Goal: Transaction & Acquisition: Obtain resource

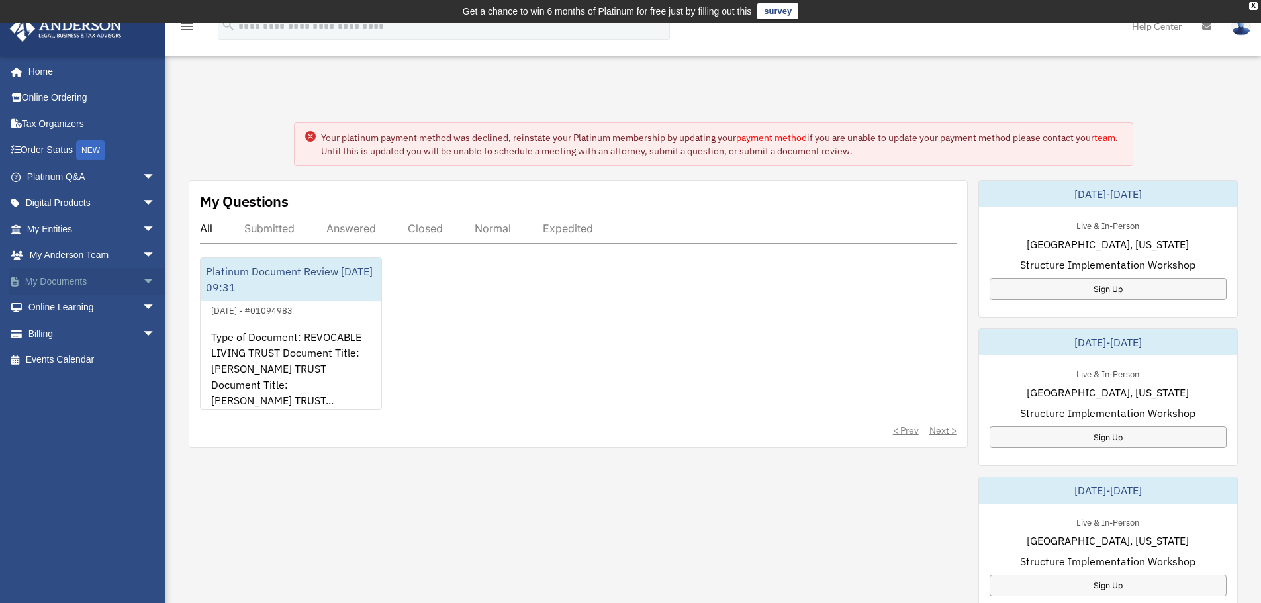
click at [77, 279] on link "My Documents arrow_drop_down" at bounding box center [92, 281] width 166 height 26
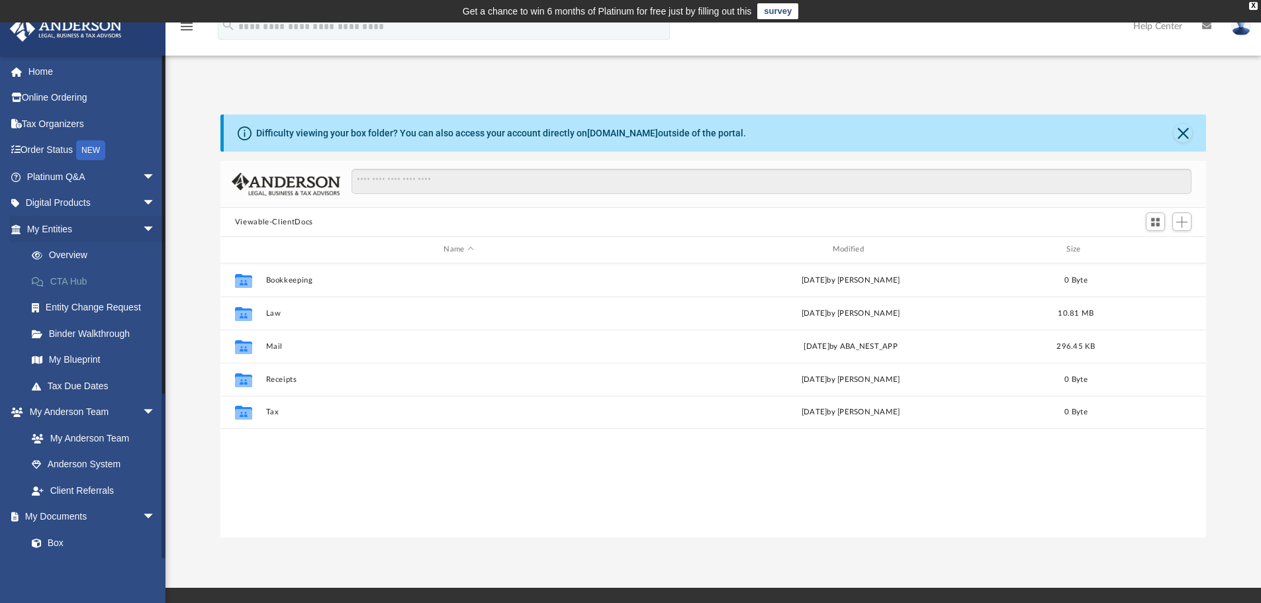
scroll to position [291, 976]
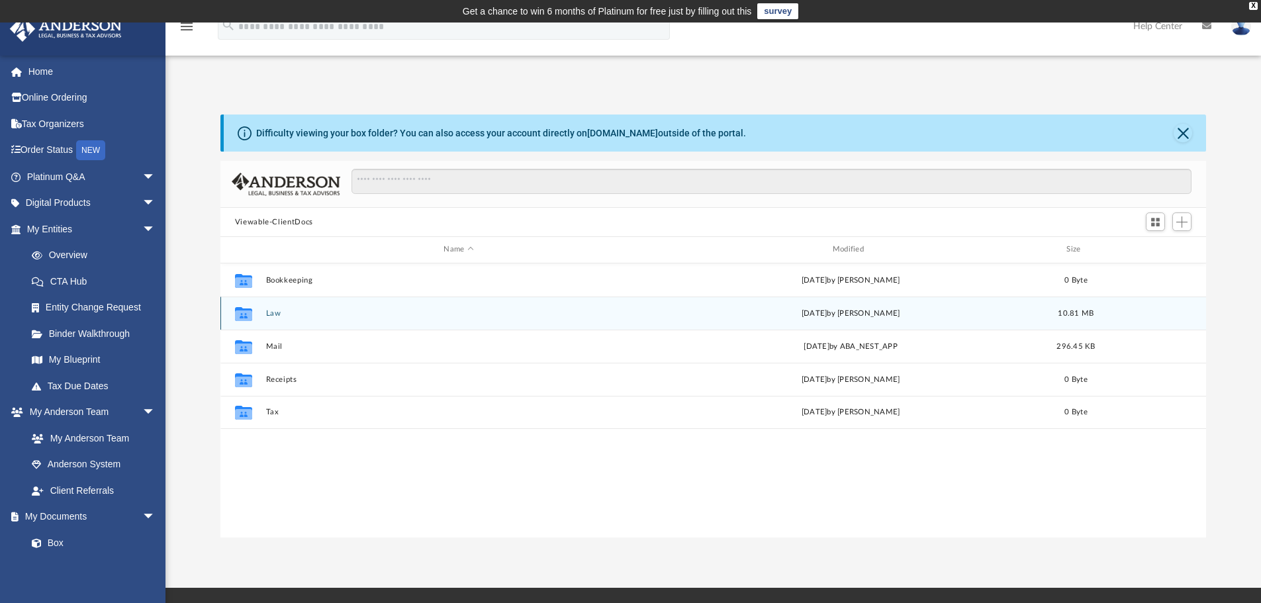
click at [270, 309] on button "Law" at bounding box center [459, 313] width 386 height 9
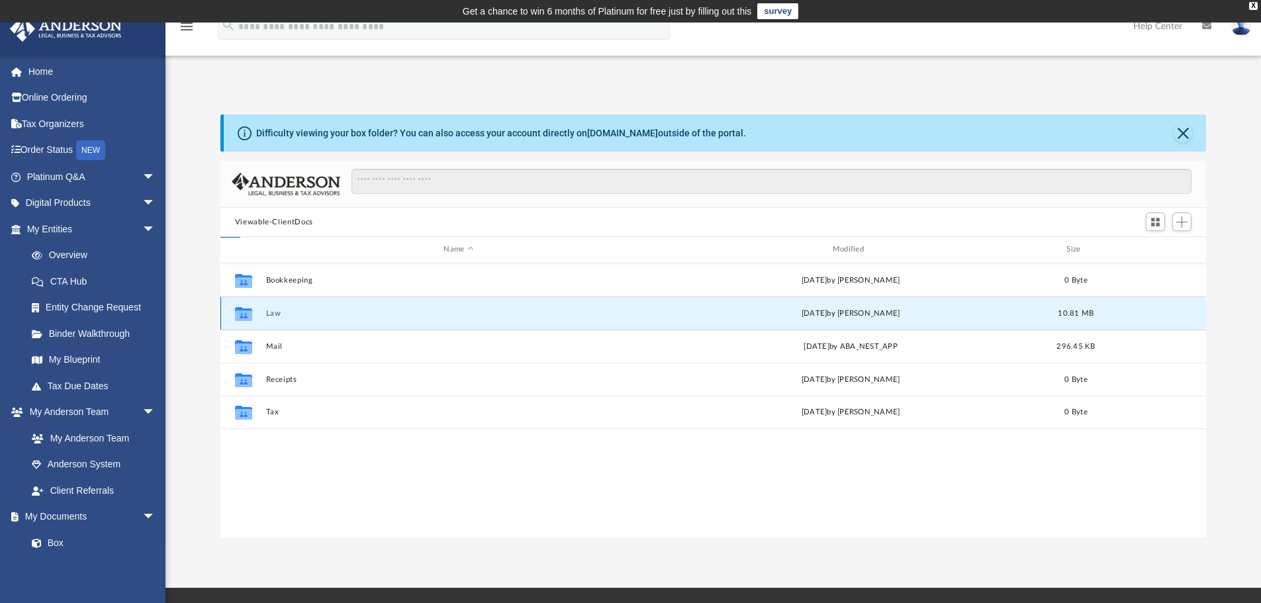
click at [270, 309] on button "Law" at bounding box center [459, 313] width 386 height 9
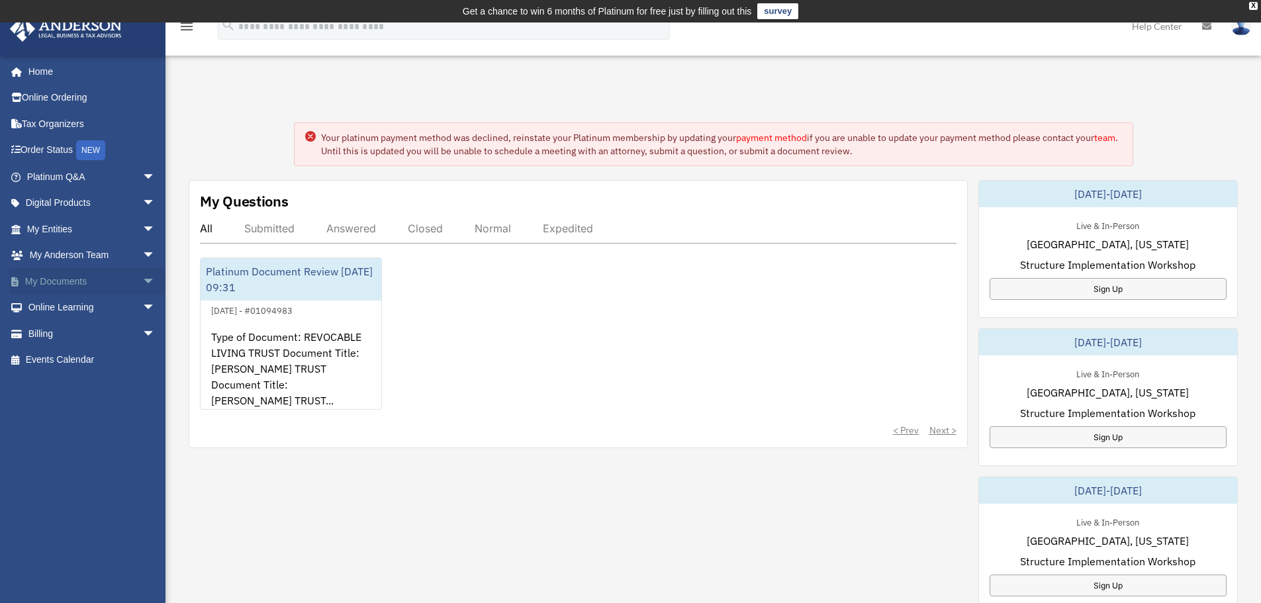
click at [89, 280] on link "My Documents arrow_drop_down" at bounding box center [92, 281] width 166 height 26
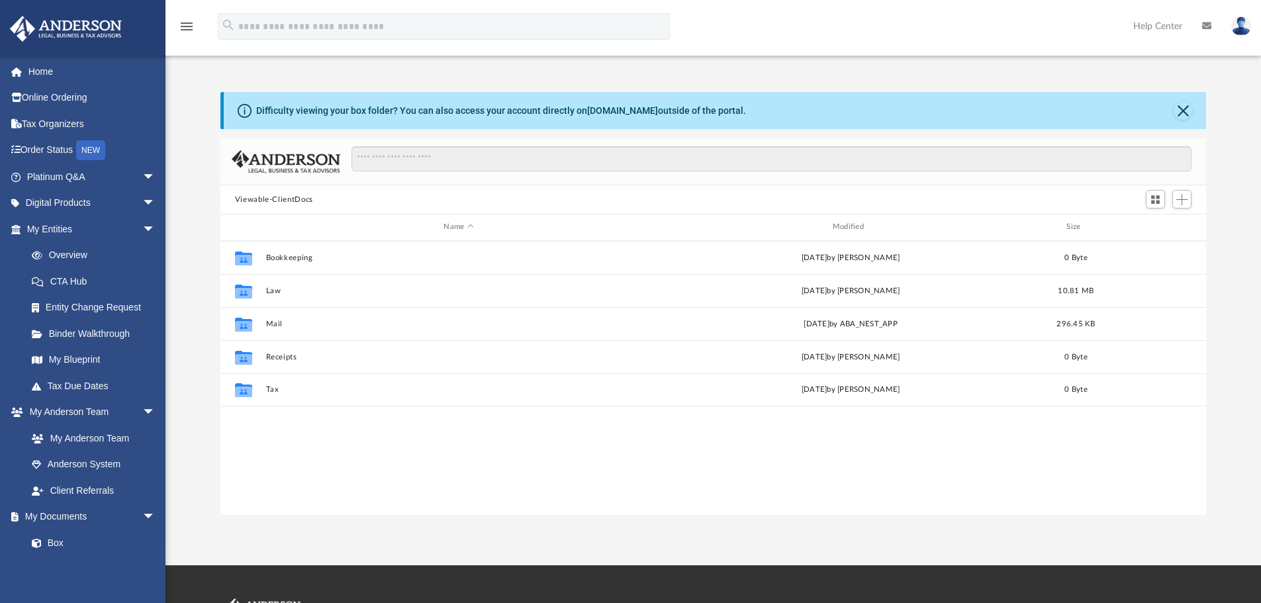
scroll to position [291, 976]
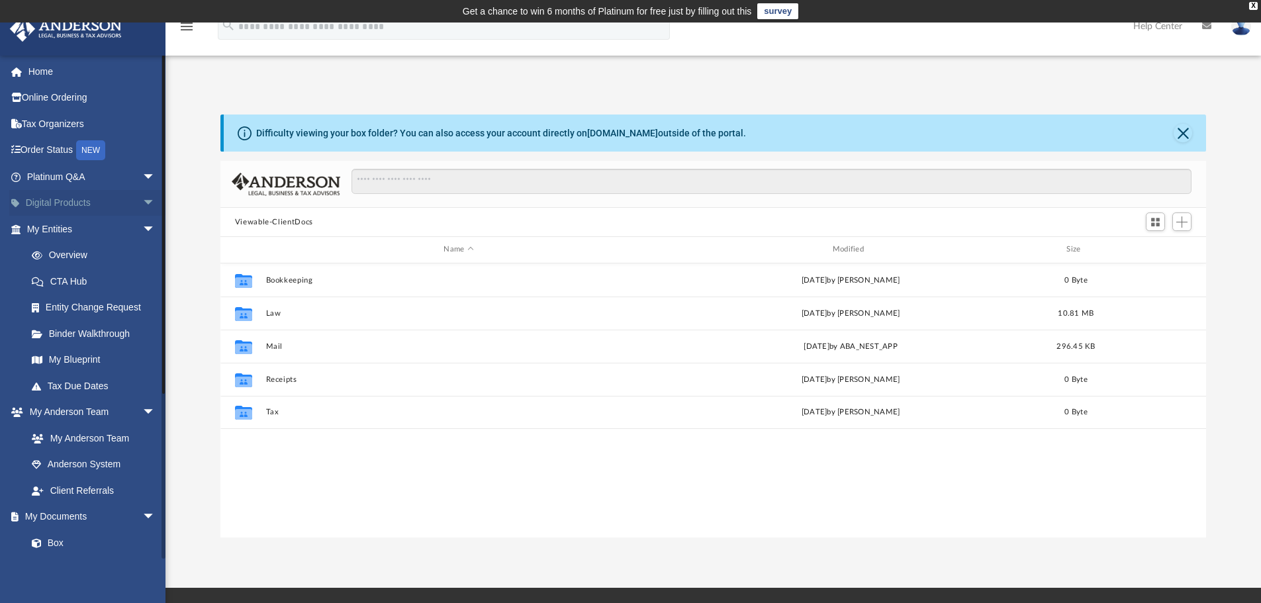
click at [142, 209] on span "arrow_drop_down" at bounding box center [155, 203] width 26 height 27
click at [142, 209] on span "arrow_drop_up" at bounding box center [155, 203] width 26 height 27
click at [144, 172] on span "arrow_drop_down" at bounding box center [155, 177] width 26 height 27
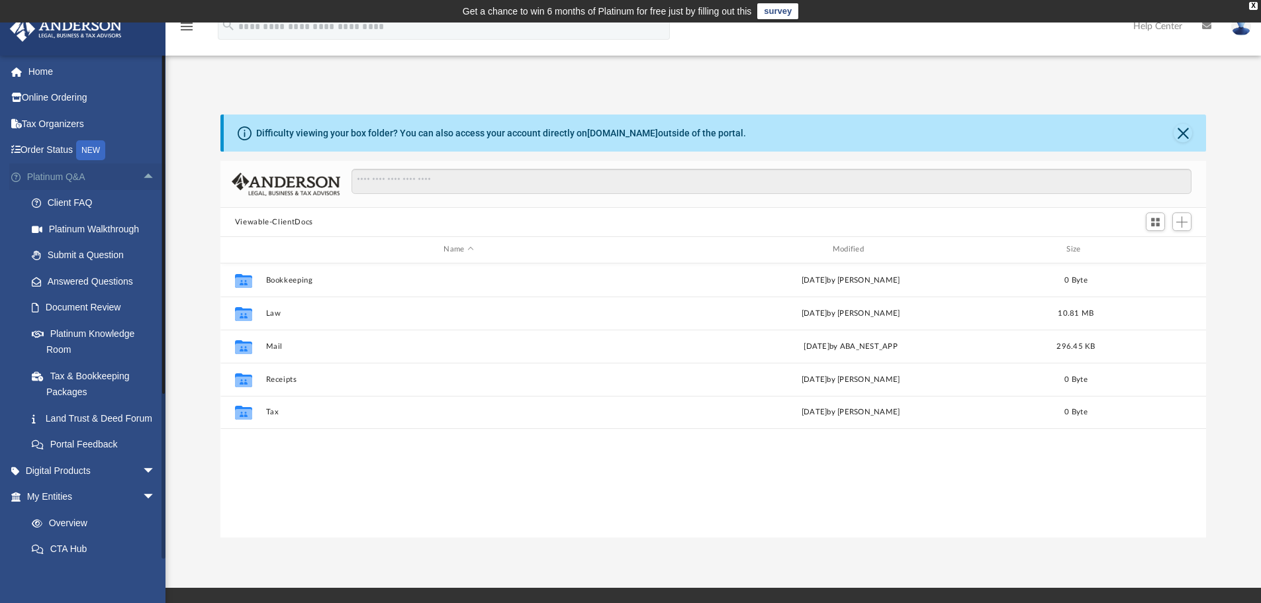
click at [145, 172] on span "arrow_drop_up" at bounding box center [155, 177] width 26 height 27
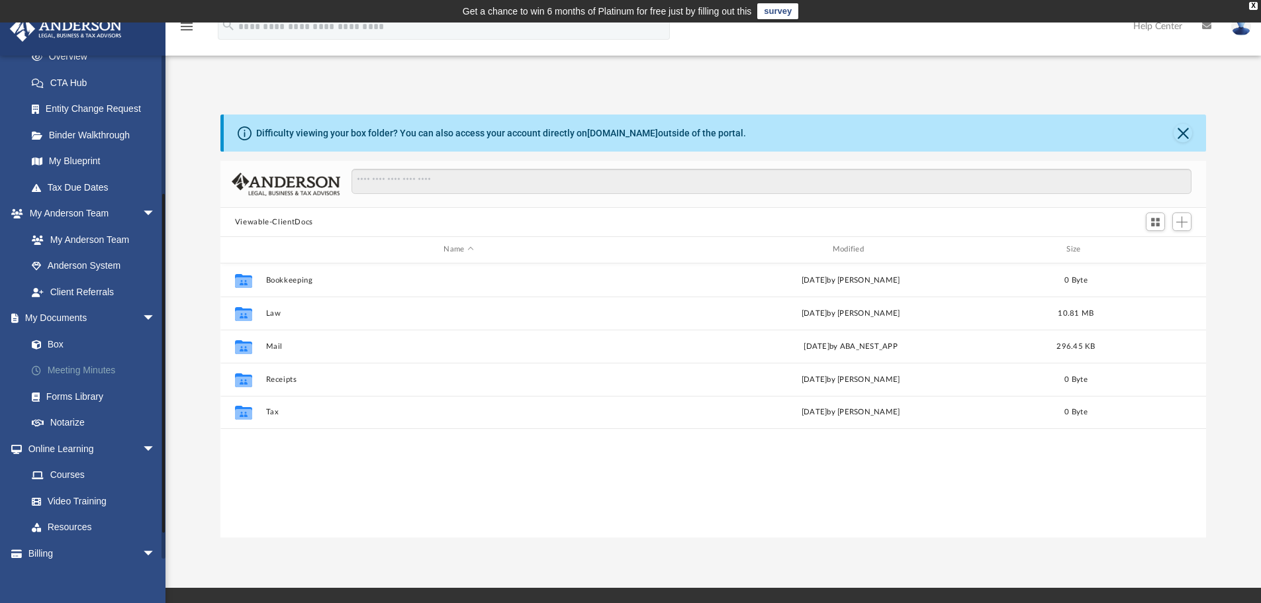
scroll to position [236, 0]
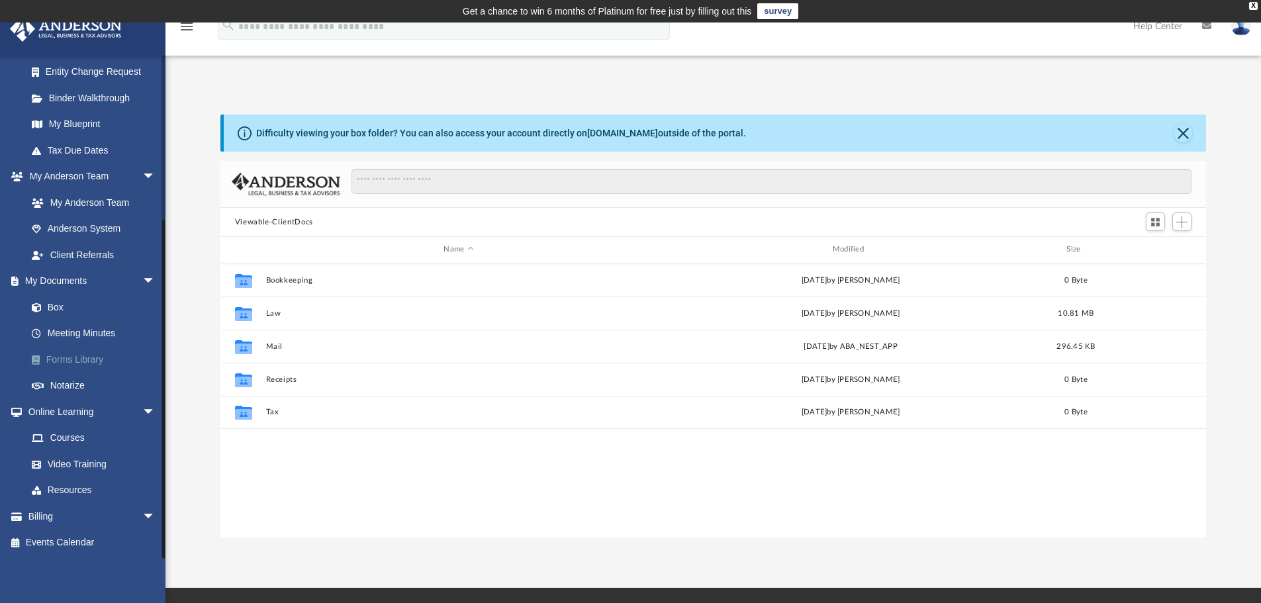
click at [97, 361] on link "Forms Library" at bounding box center [97, 359] width 157 height 26
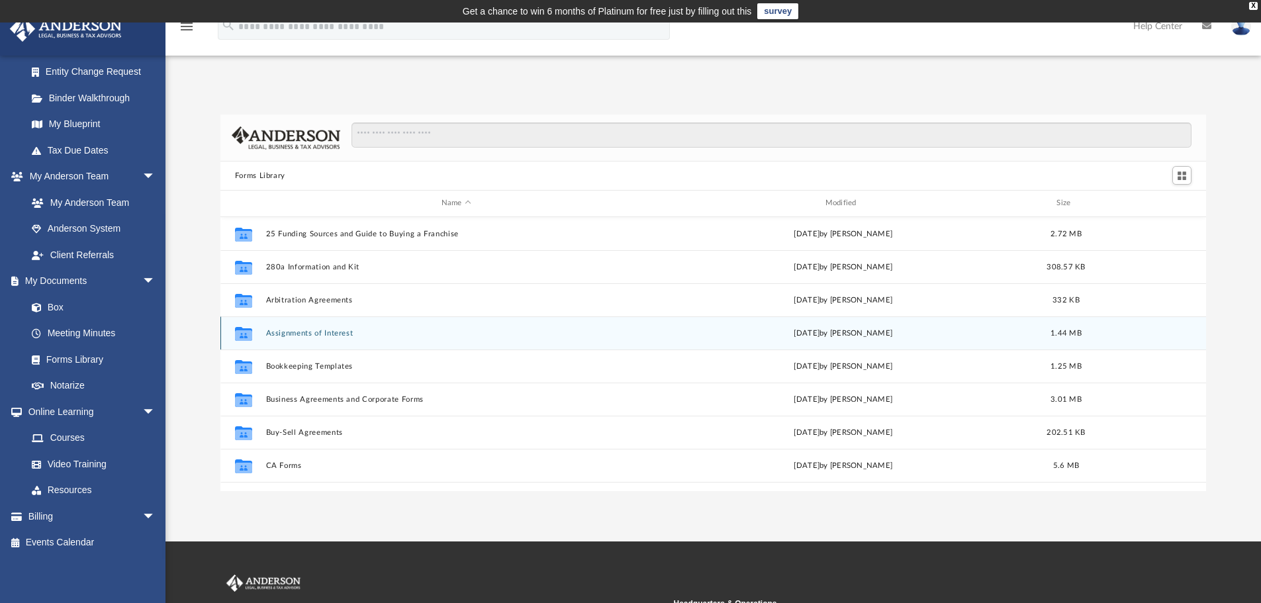
scroll to position [291, 976]
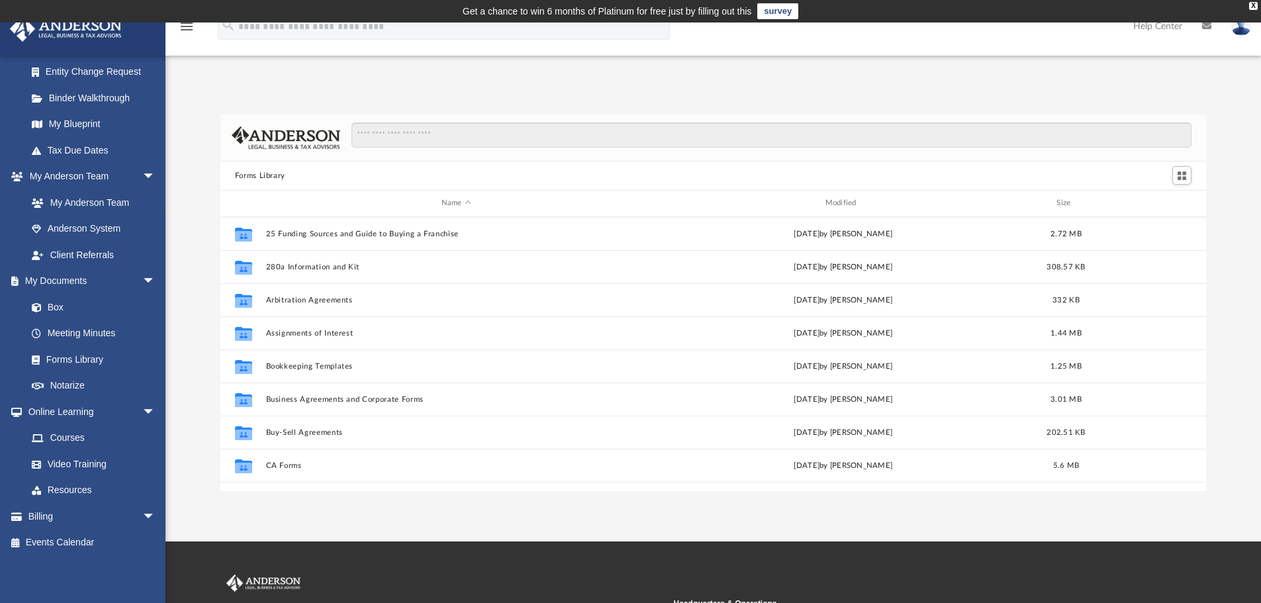
click at [936, 74] on div "App [EMAIL_ADDRESS][DOMAIN_NAME] Sign Out [EMAIL_ADDRESS][DOMAIN_NAME] Home Onl…" at bounding box center [630, 282] width 1261 height 419
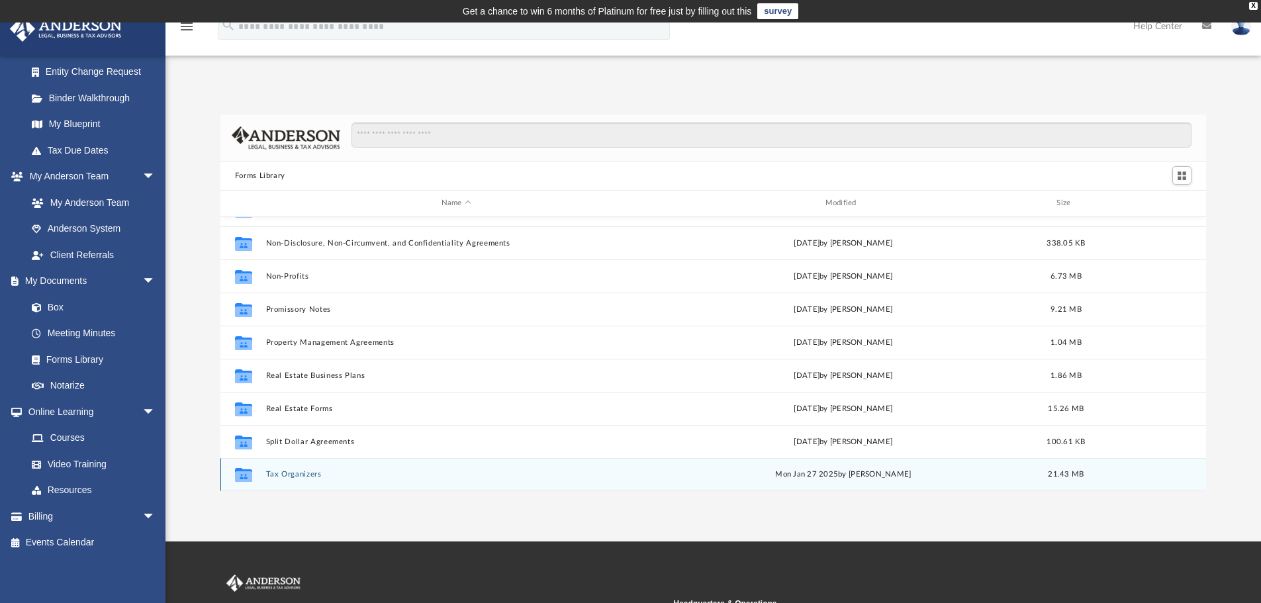
scroll to position [66, 0]
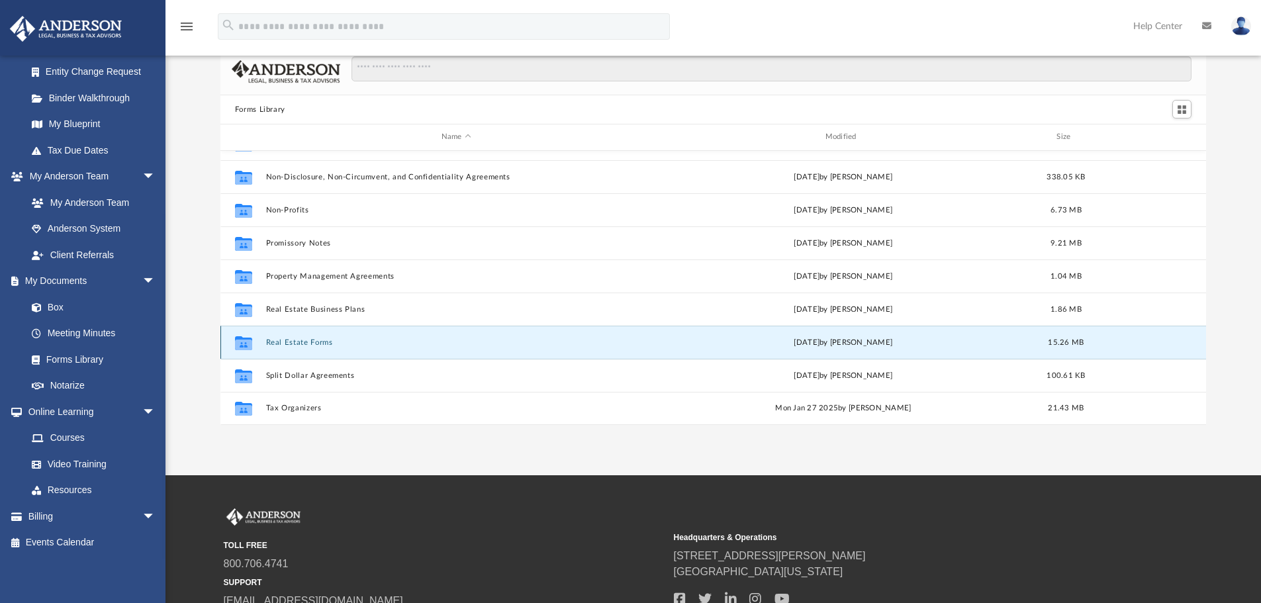
click at [349, 342] on button "Real Estate Forms" at bounding box center [456, 342] width 381 height 9
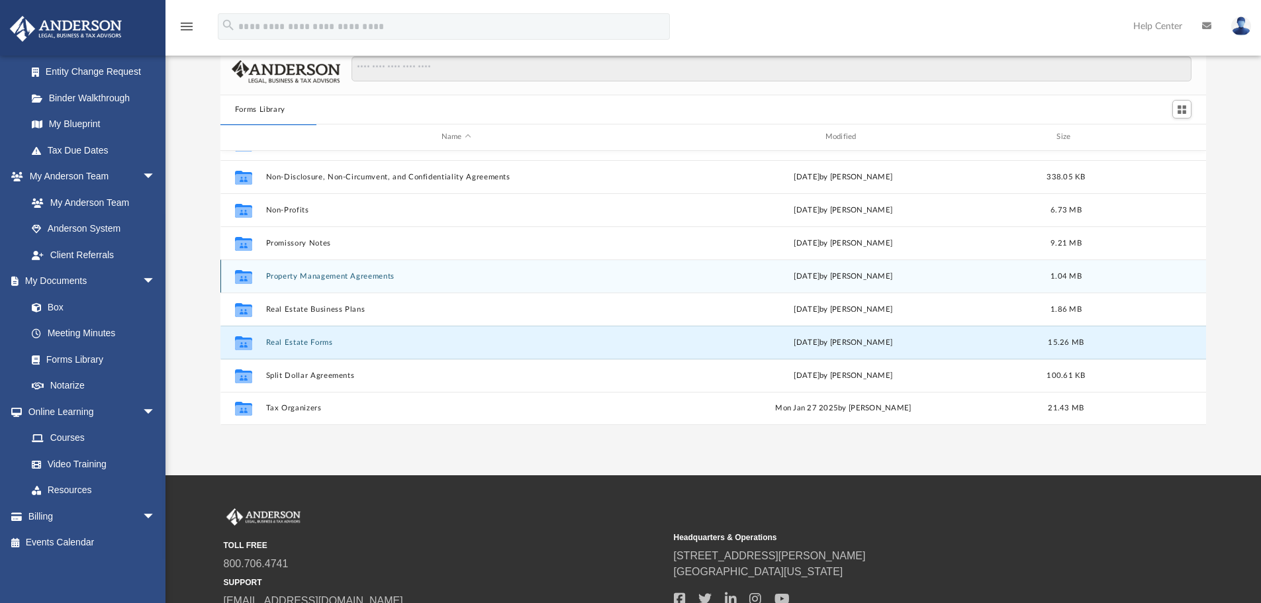
click at [339, 279] on button "Property Management Agreements" at bounding box center [456, 276] width 381 height 9
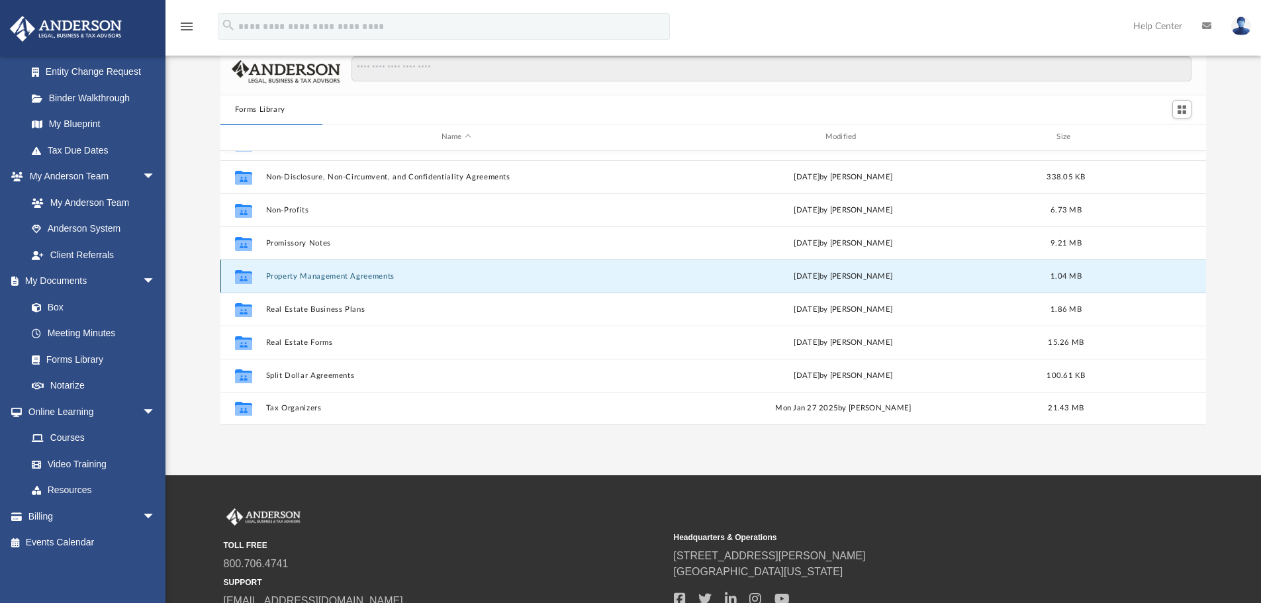
click at [339, 279] on button "Property Management Agreements" at bounding box center [456, 276] width 381 height 9
click at [425, 274] on button "Property Management Agreements" at bounding box center [456, 276] width 381 height 9
click at [414, 280] on button "Property Management Agreements" at bounding box center [456, 276] width 381 height 9
click at [413, 281] on button "Property Management Agreements" at bounding box center [456, 276] width 381 height 9
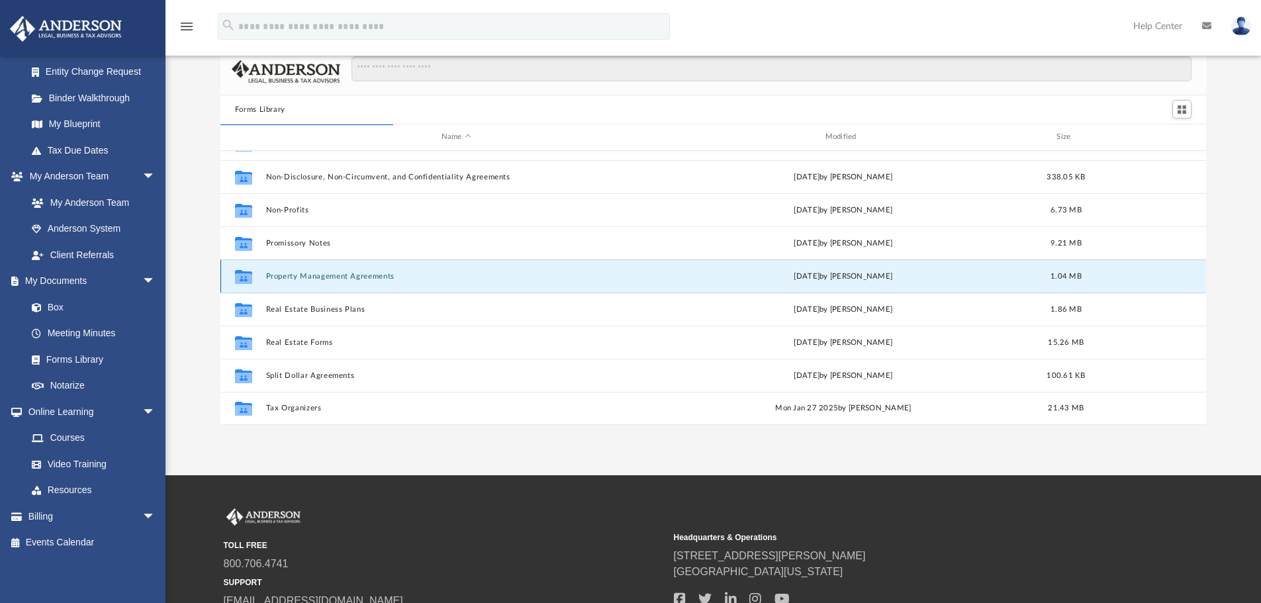
click at [375, 277] on button "Property Management Agreements" at bounding box center [456, 276] width 381 height 9
click at [288, 273] on button "Property Management Agreements" at bounding box center [456, 276] width 381 height 9
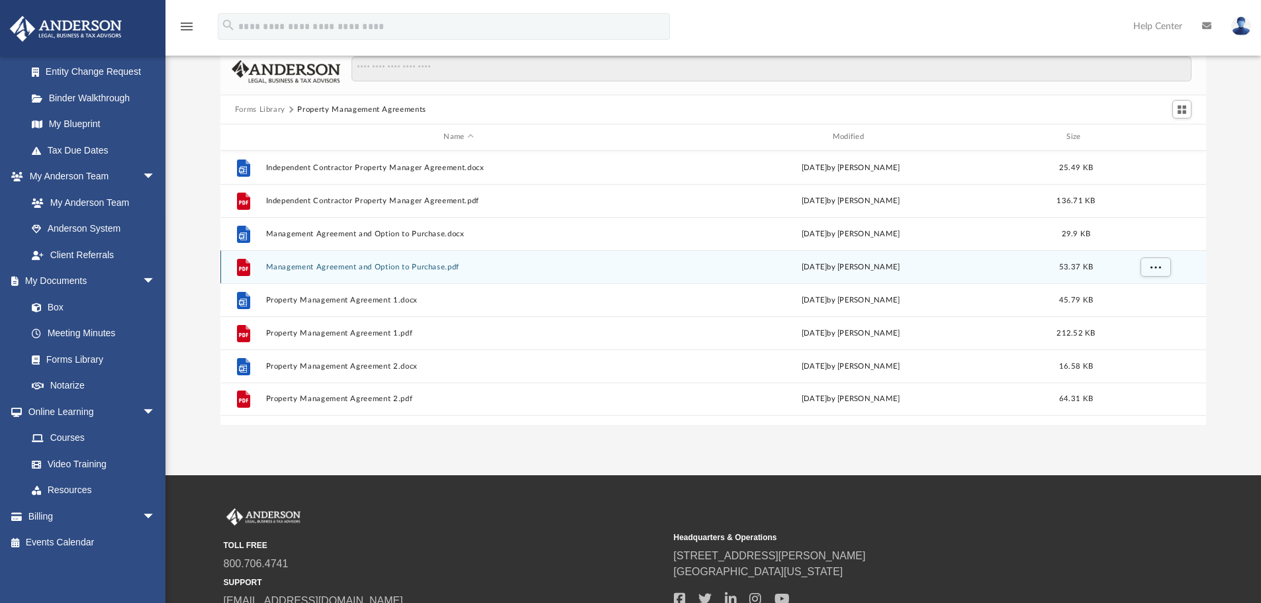
scroll to position [0, 0]
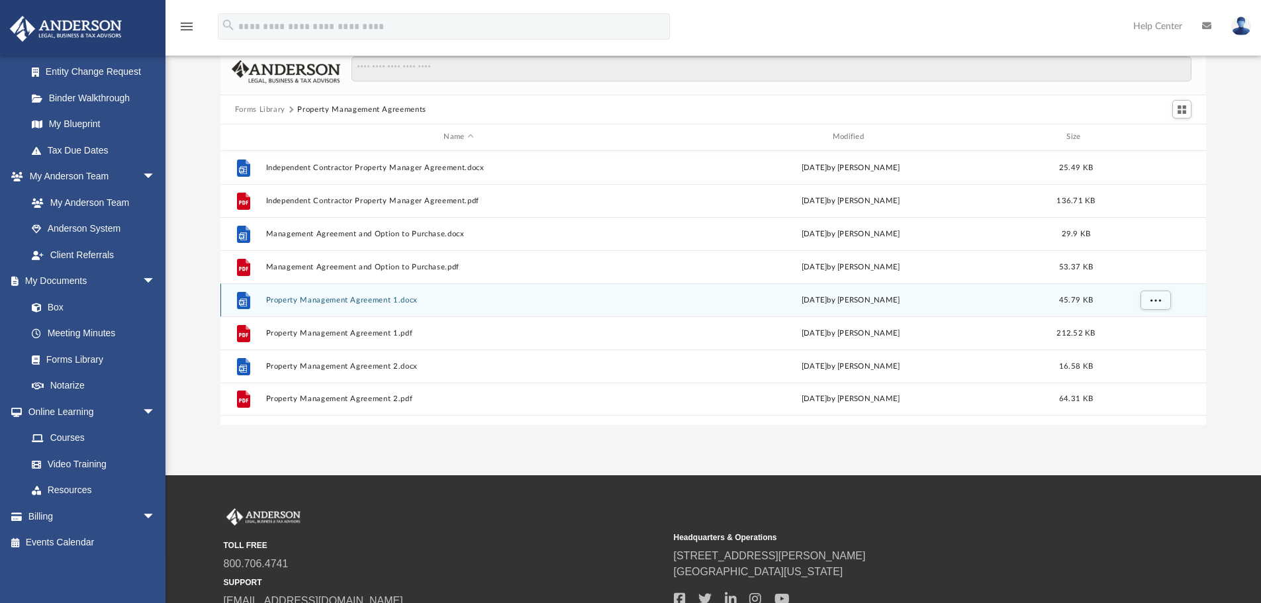
click at [436, 307] on div "File Property Management Agreement 1.docx [DATE] by [PERSON_NAME] 45.79 KB" at bounding box center [714, 299] width 987 height 33
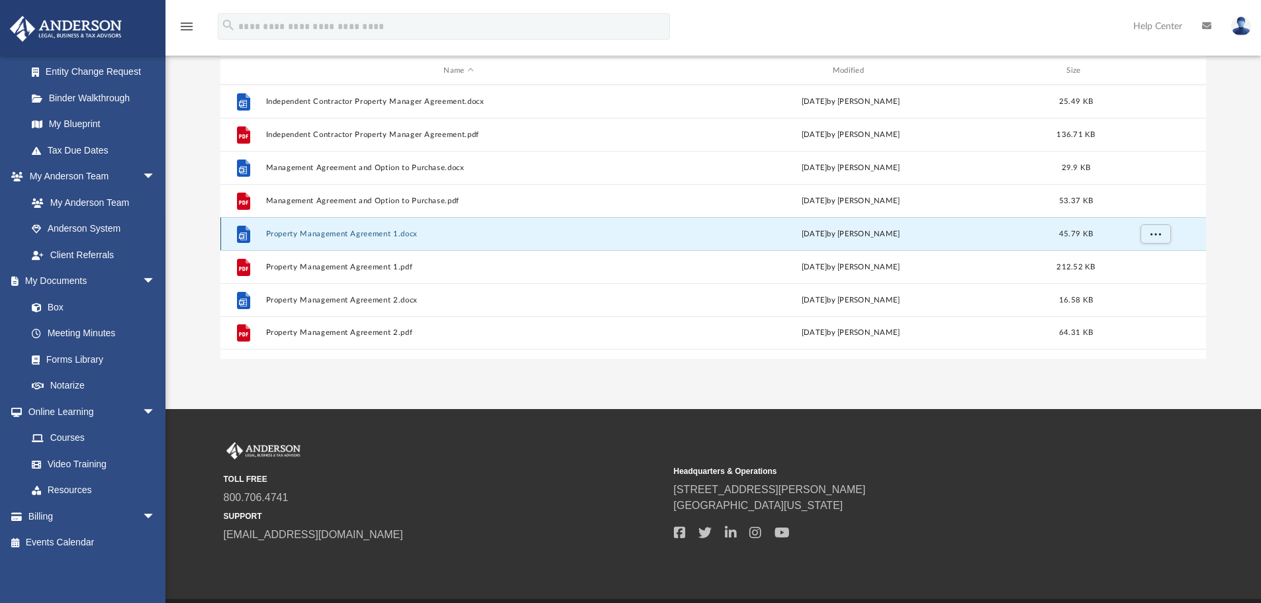
scroll to position [66, 0]
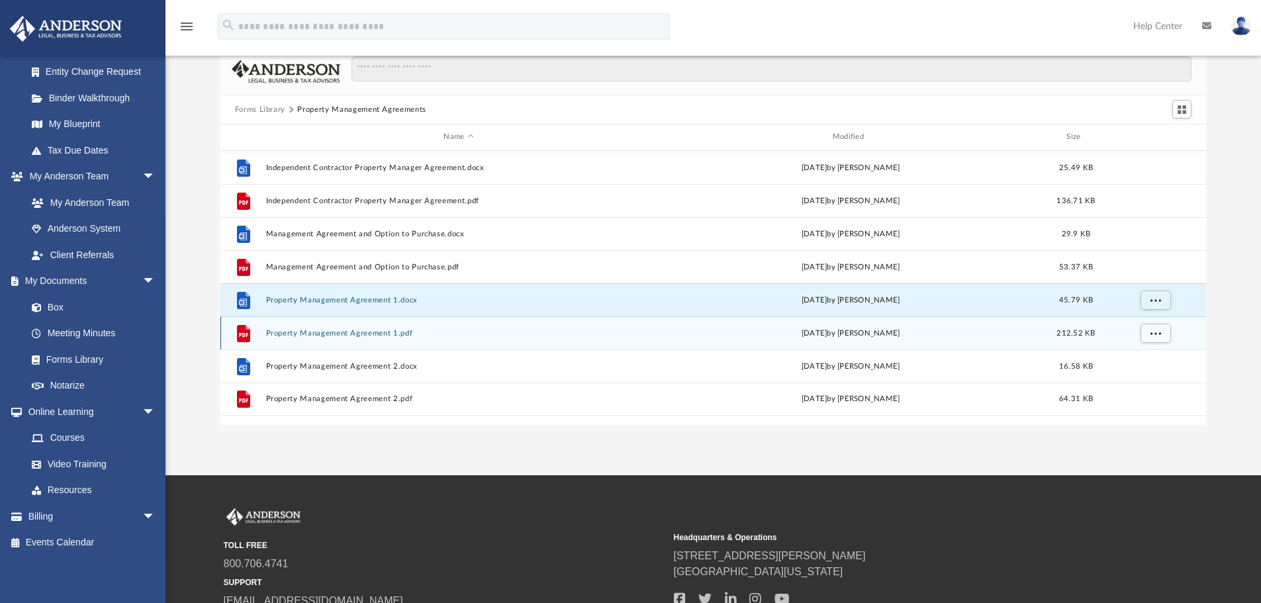
click at [432, 332] on button "Property Management Agreement 1.pdf" at bounding box center [459, 333] width 386 height 9
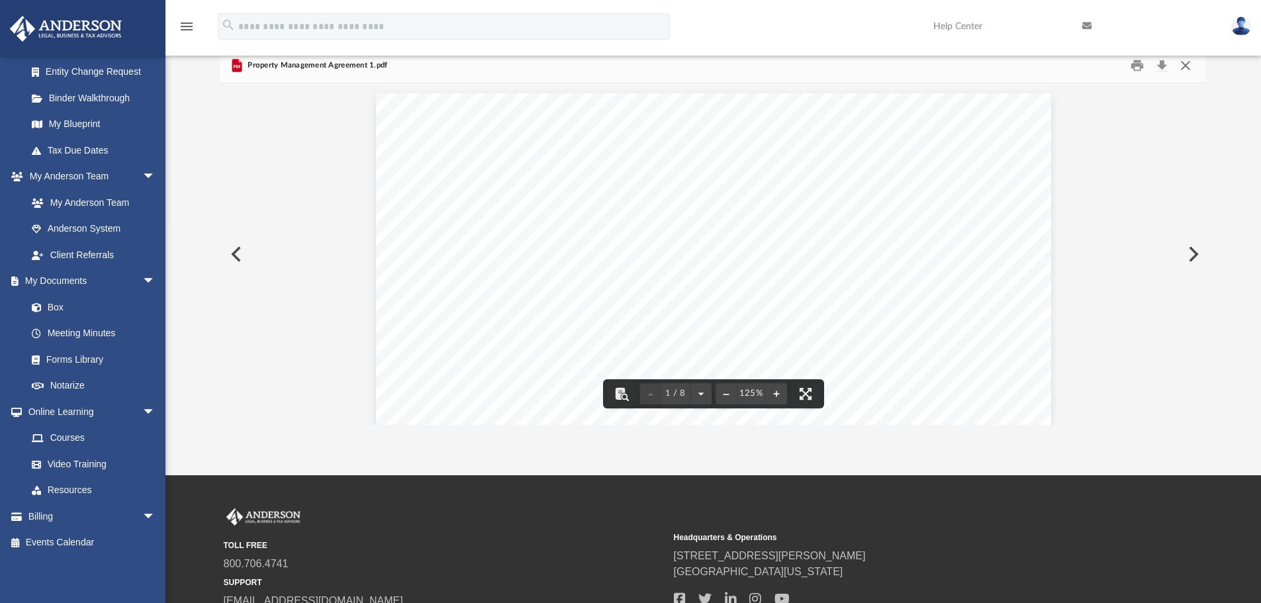
click at [1182, 68] on button "Close" at bounding box center [1186, 66] width 24 height 21
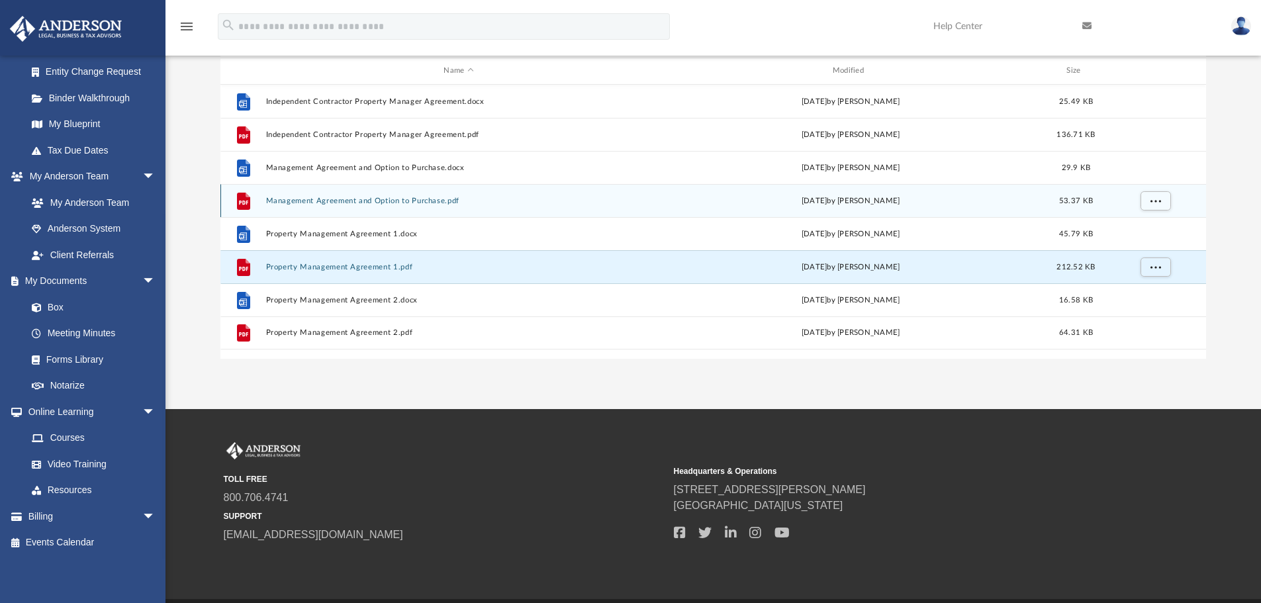
scroll to position [0, 0]
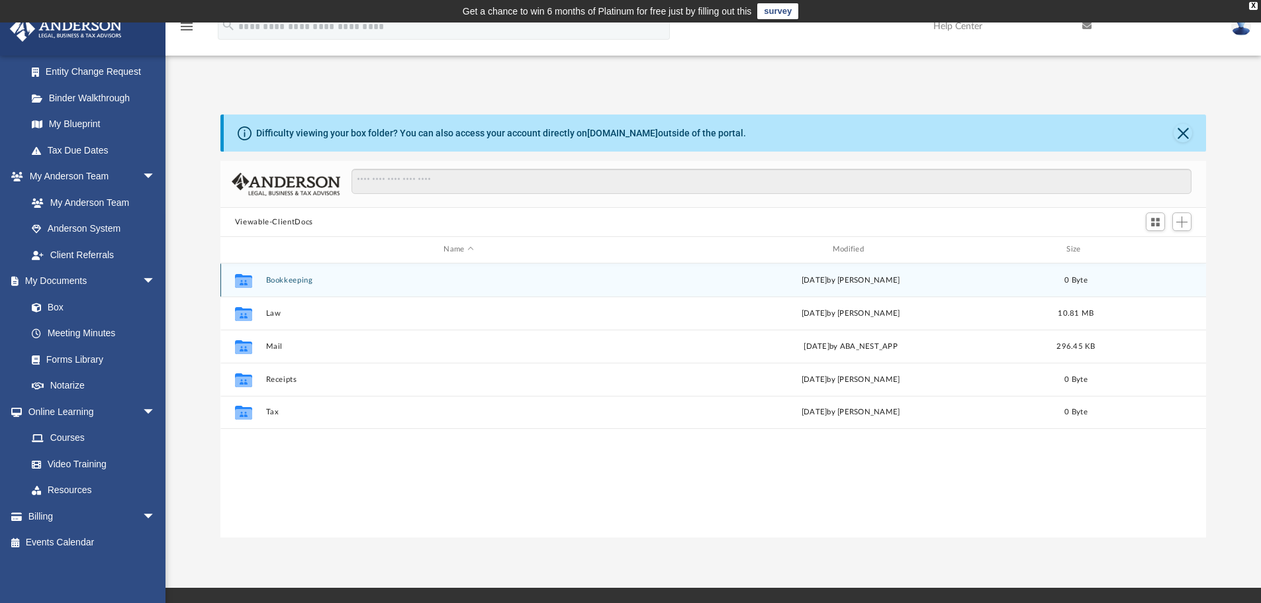
scroll to position [291, 976]
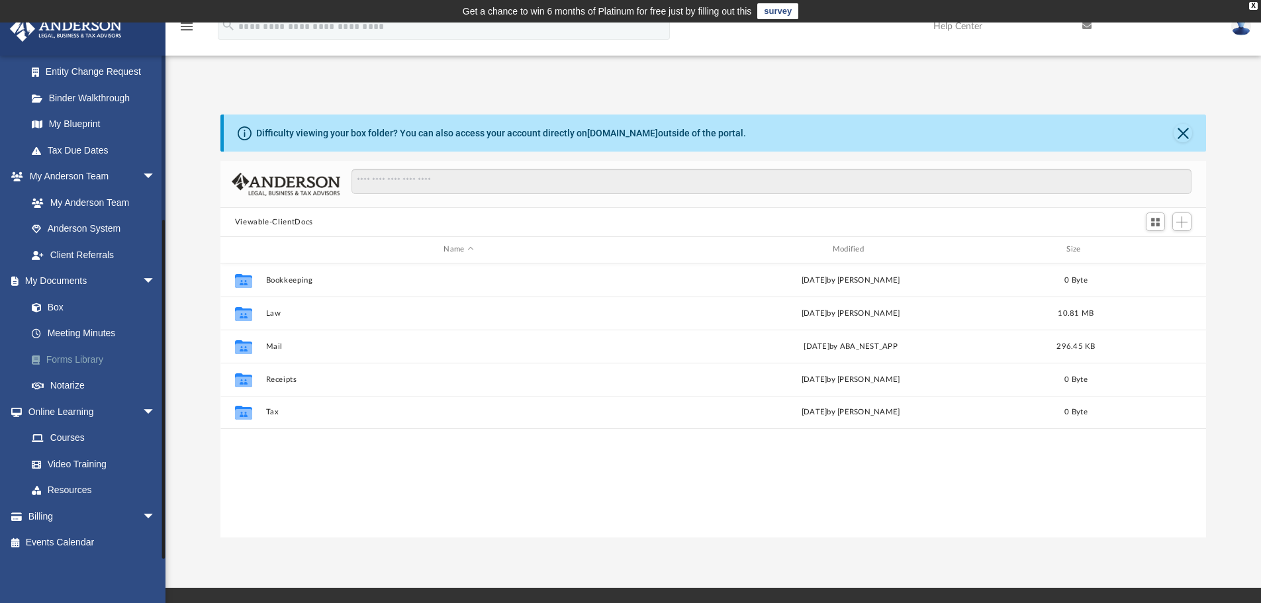
click at [87, 360] on link "Forms Library" at bounding box center [97, 359] width 157 height 26
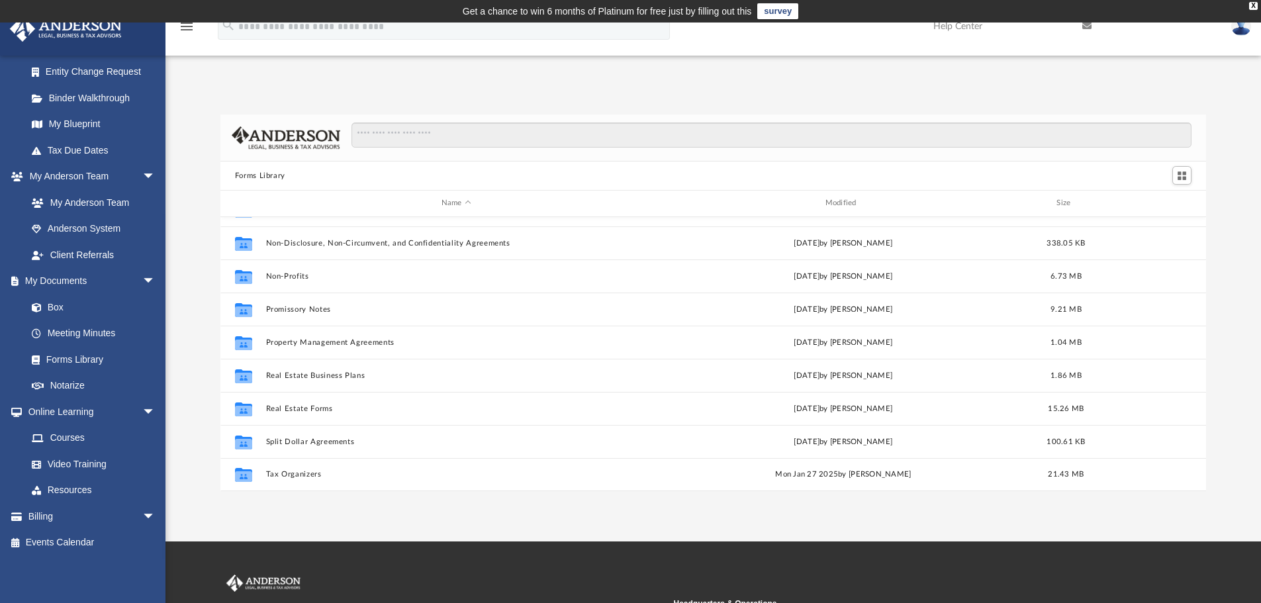
scroll to position [66, 0]
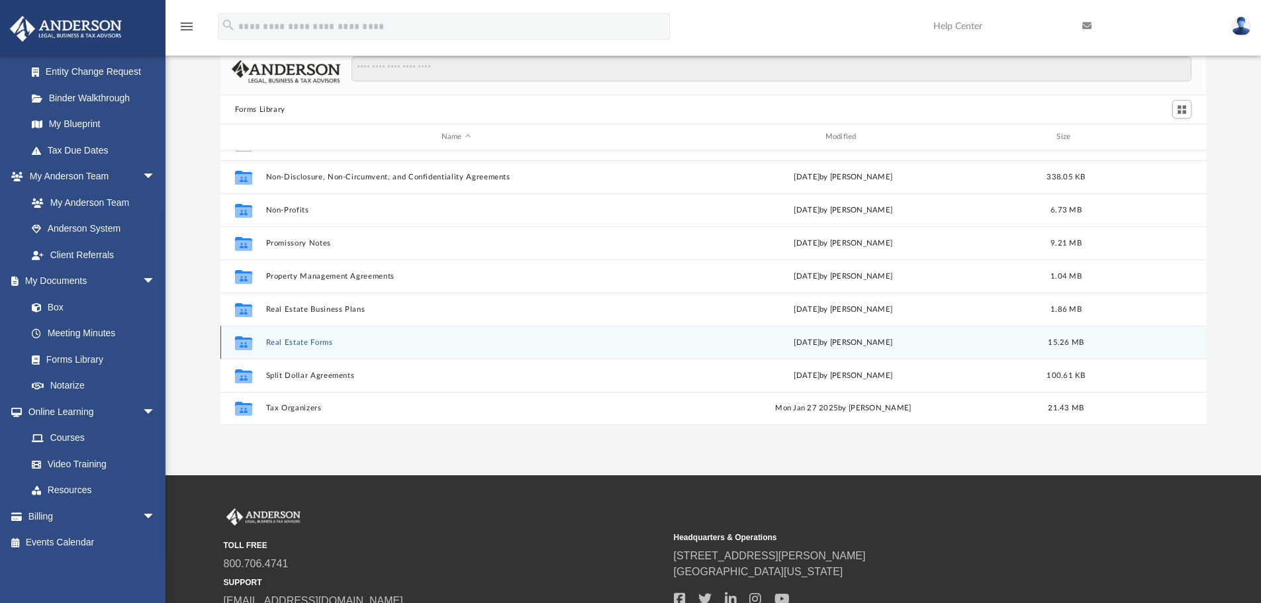
click at [394, 348] on div "Collaborated Folder Real Estate Forms [DATE] by [PERSON_NAME] 15.26 MB" at bounding box center [714, 342] width 987 height 33
click at [393, 348] on div "Collaborated Folder Real Estate Forms [DATE] by [PERSON_NAME] 15.26 MB" at bounding box center [714, 342] width 987 height 33
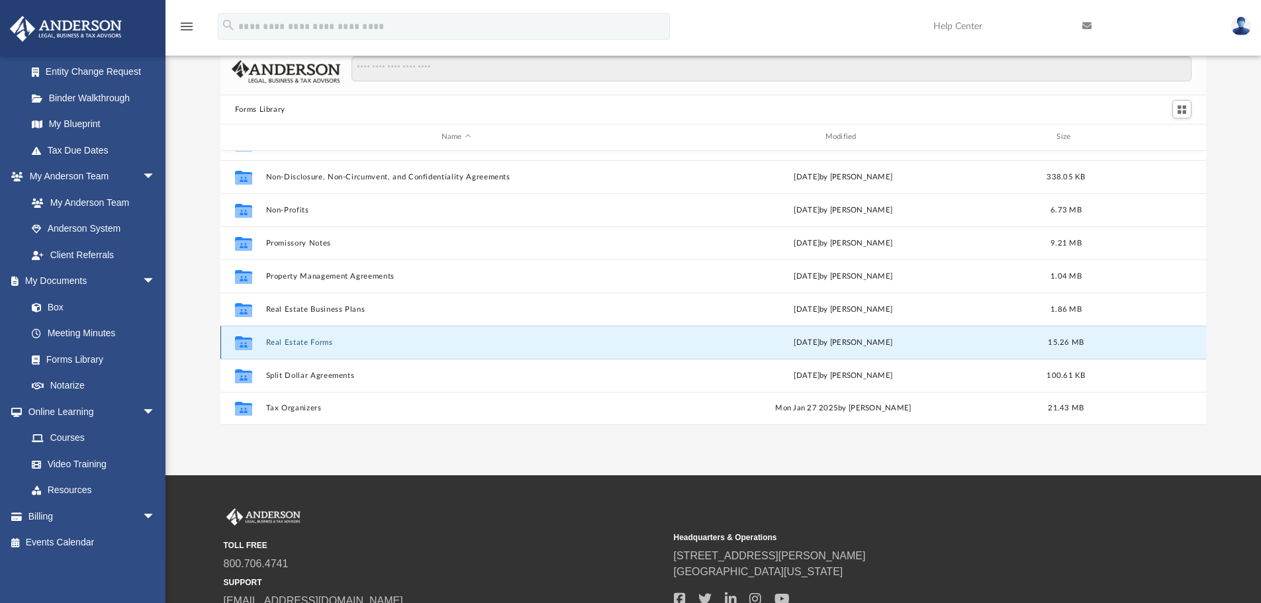
click at [328, 340] on button "Real Estate Forms" at bounding box center [456, 342] width 381 height 9
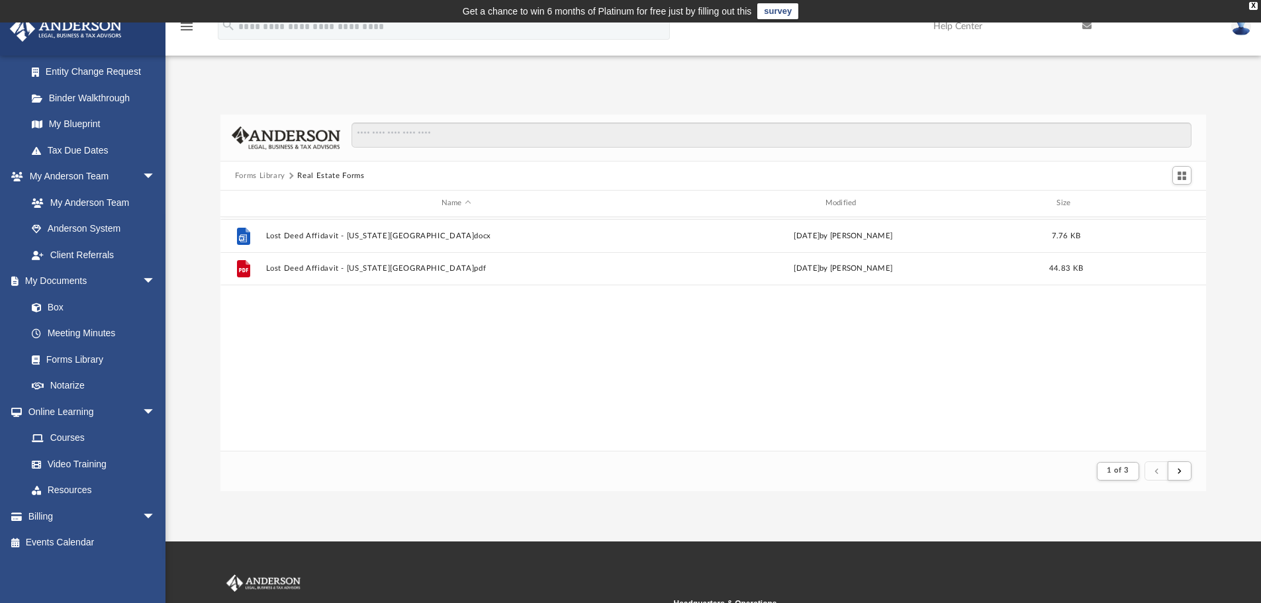
scroll to position [826, 0]
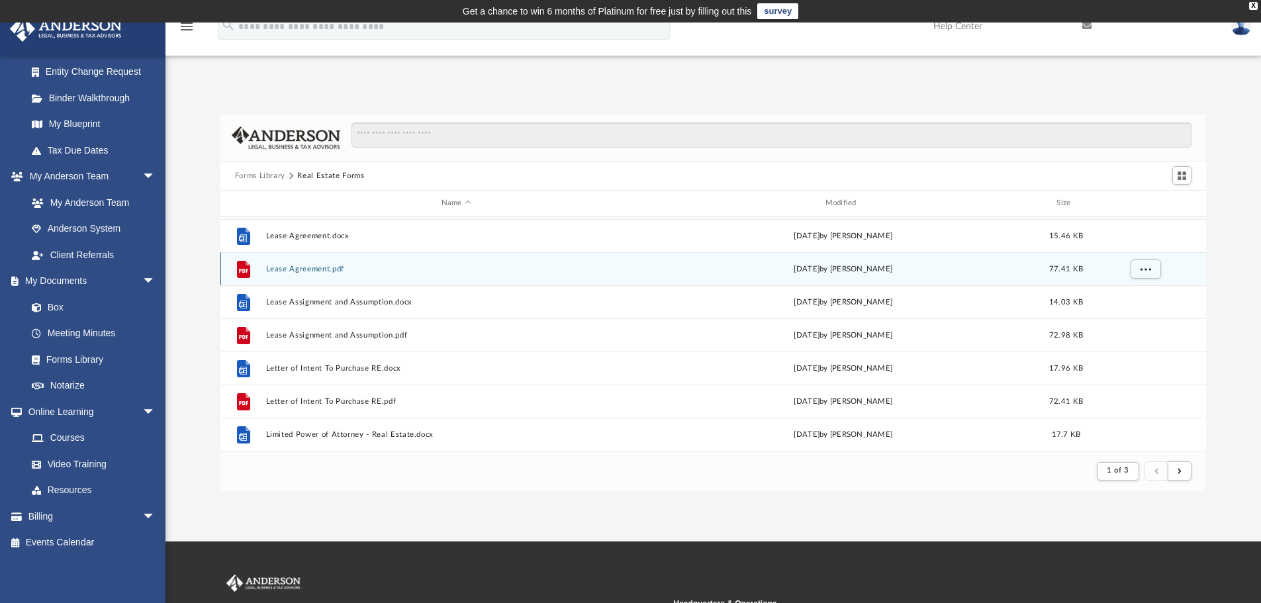
click at [448, 263] on div "File Lease Agreement.pdf [DATE] by [PERSON_NAME] 77.41 KB" at bounding box center [714, 268] width 987 height 33
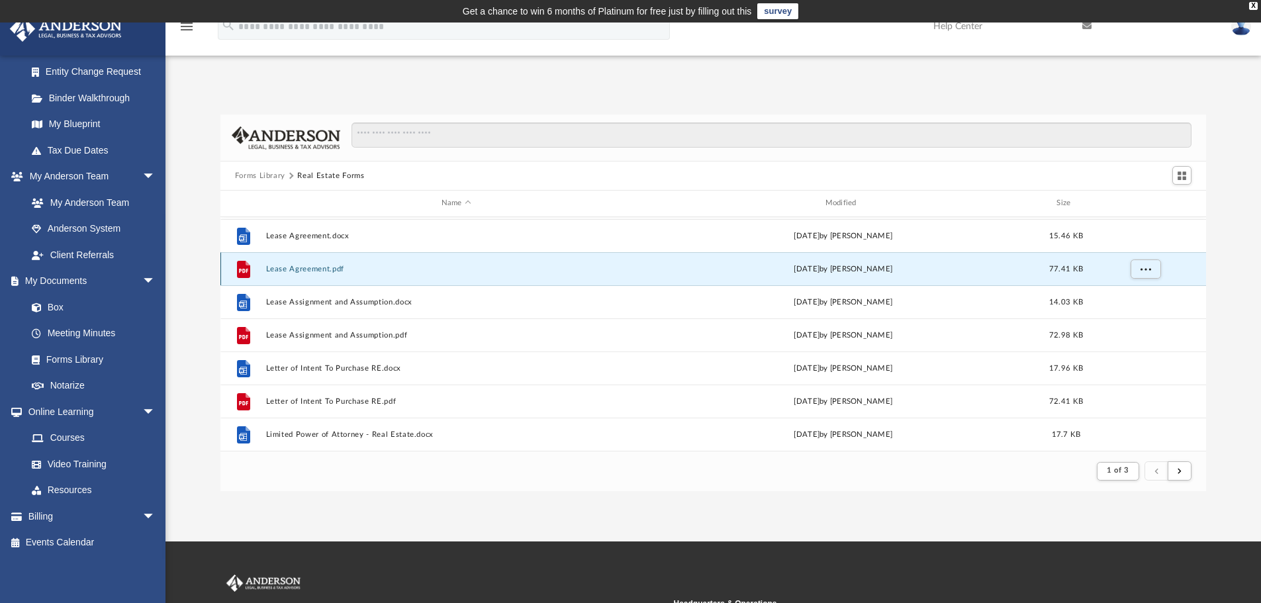
click at [327, 270] on button "Lease Agreement.pdf" at bounding box center [456, 269] width 381 height 9
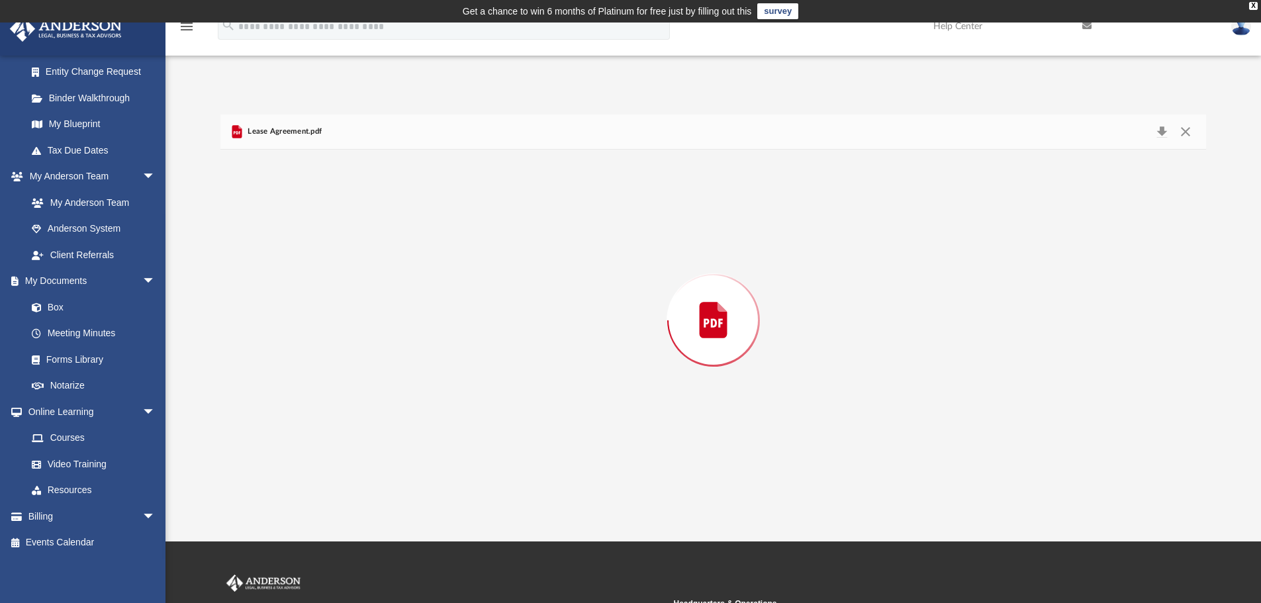
click at [327, 270] on div "Preview" at bounding box center [714, 321] width 987 height 342
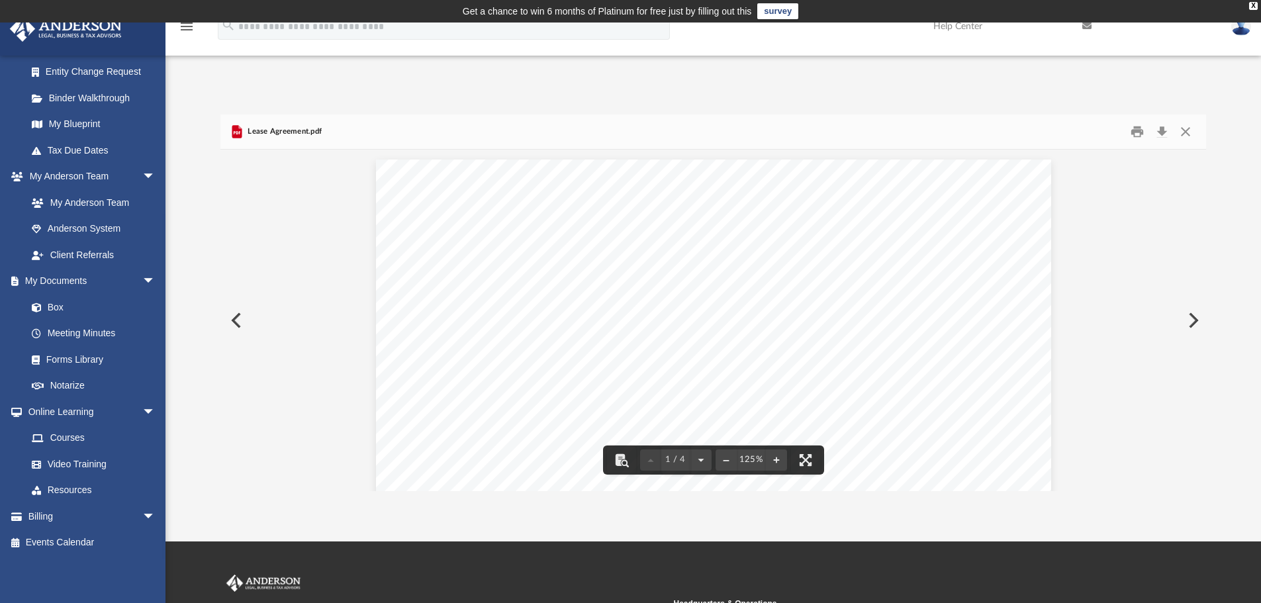
scroll to position [132, 0]
click at [1187, 130] on button "Close" at bounding box center [1186, 132] width 24 height 21
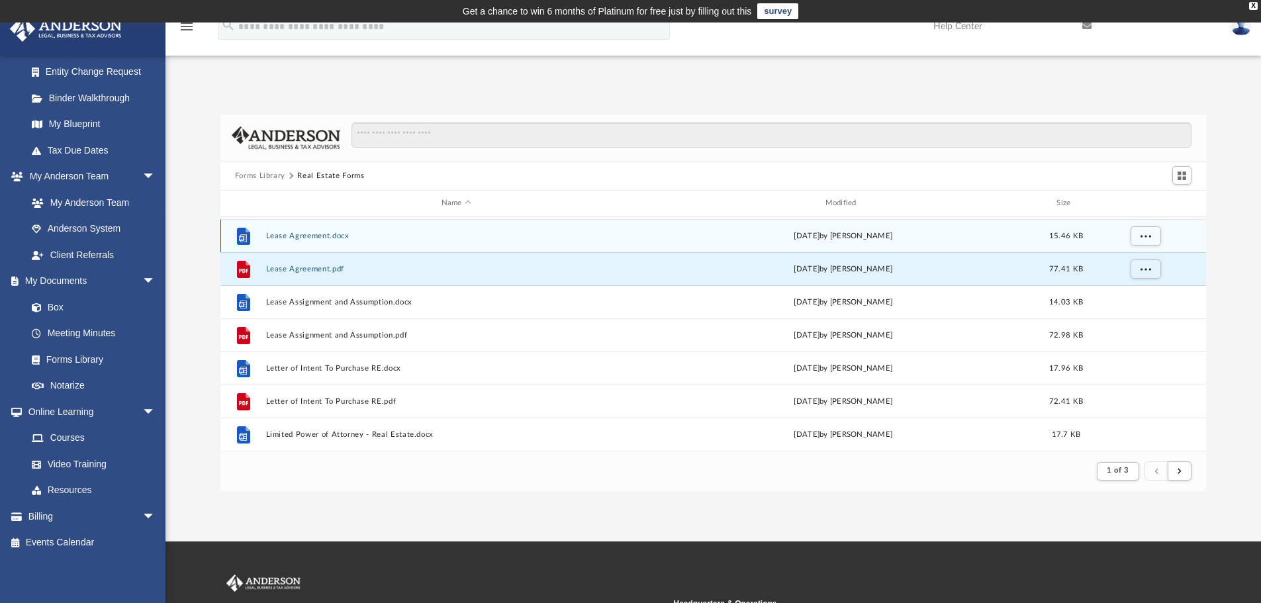
click at [339, 242] on div "File Lease Agreement.docx [DATE] by [PERSON_NAME] 15.46 KB" at bounding box center [714, 235] width 987 height 33
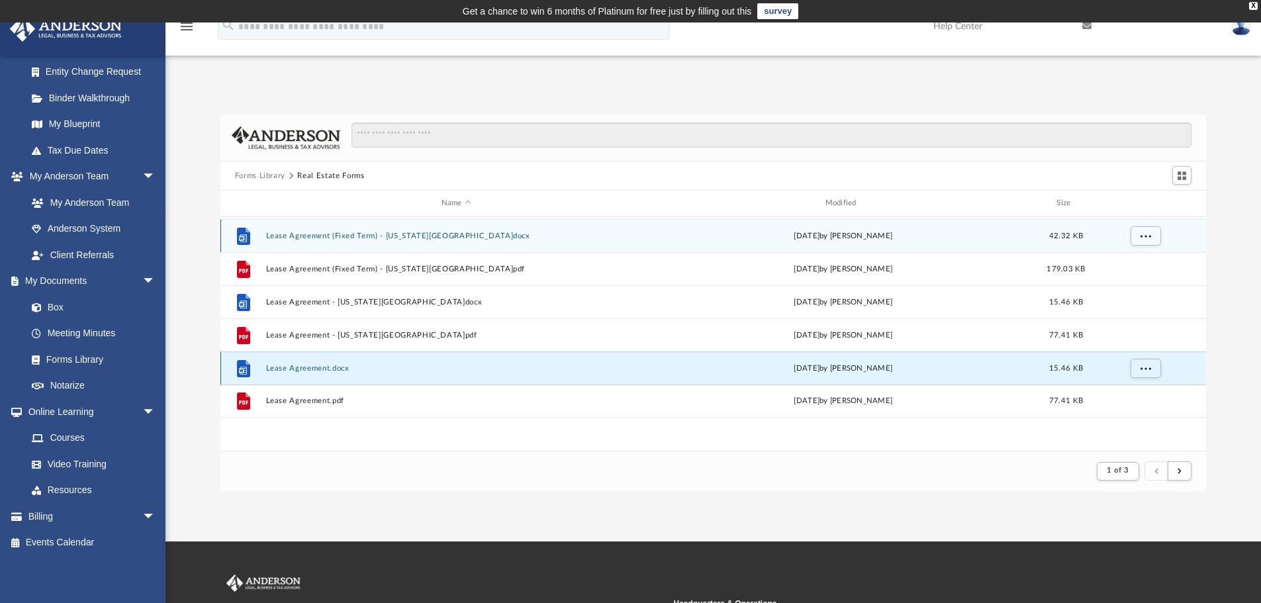
scroll to position [627, 0]
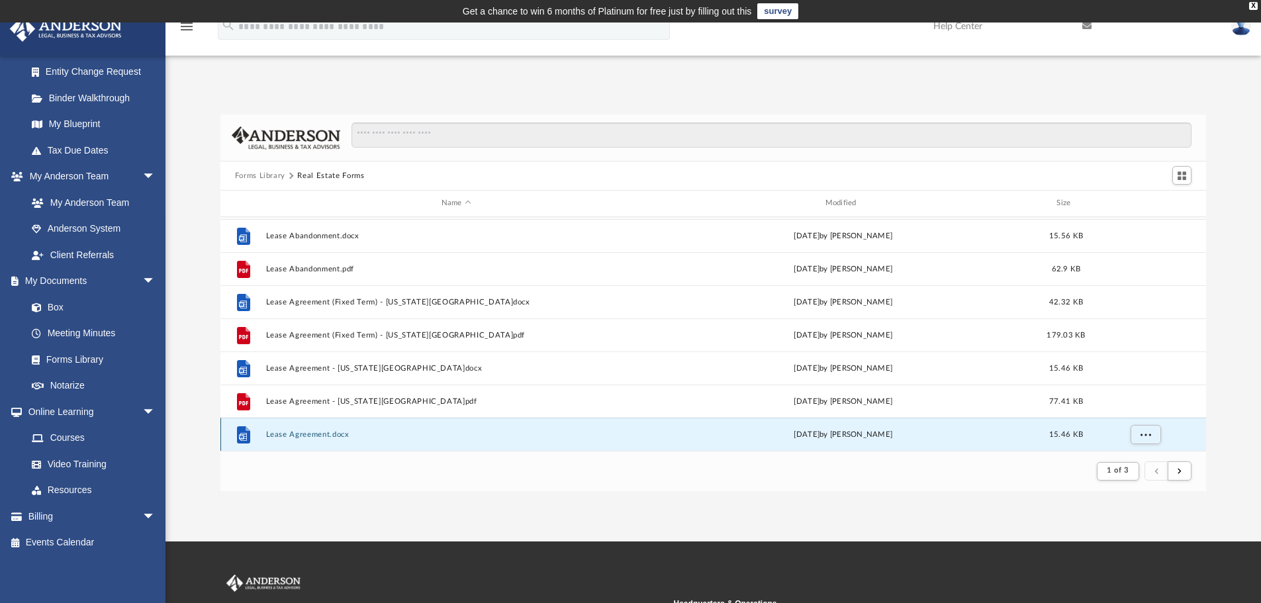
click at [357, 435] on button "Lease Agreement.docx" at bounding box center [456, 434] width 381 height 9
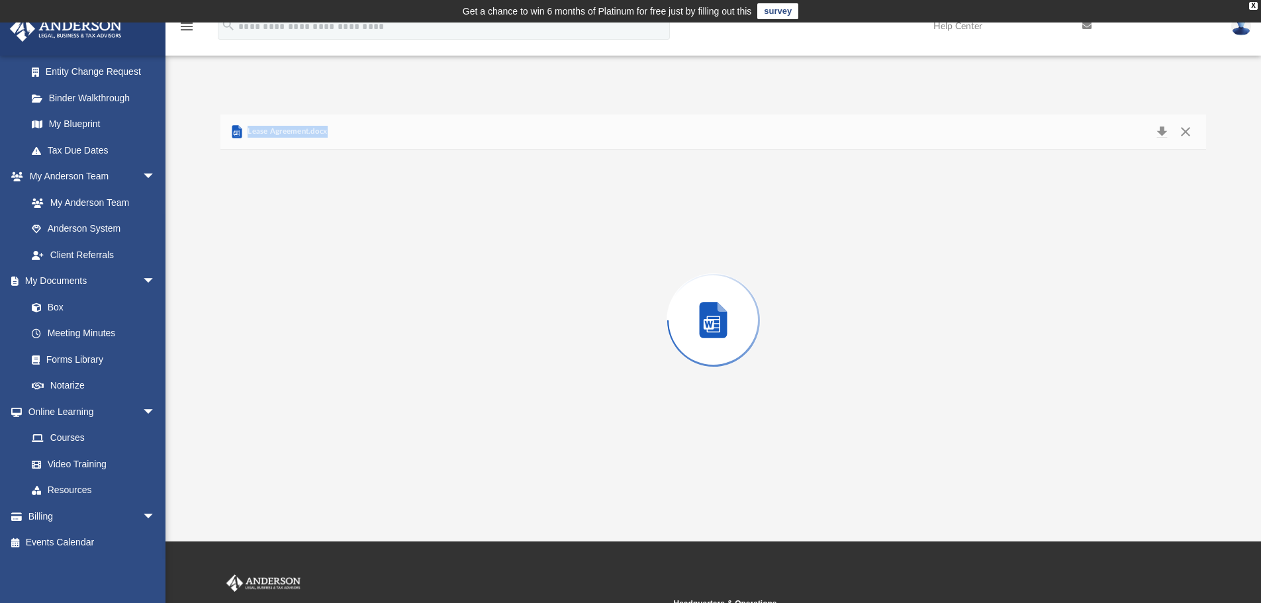
click at [357, 435] on div "Preview" at bounding box center [714, 321] width 987 height 342
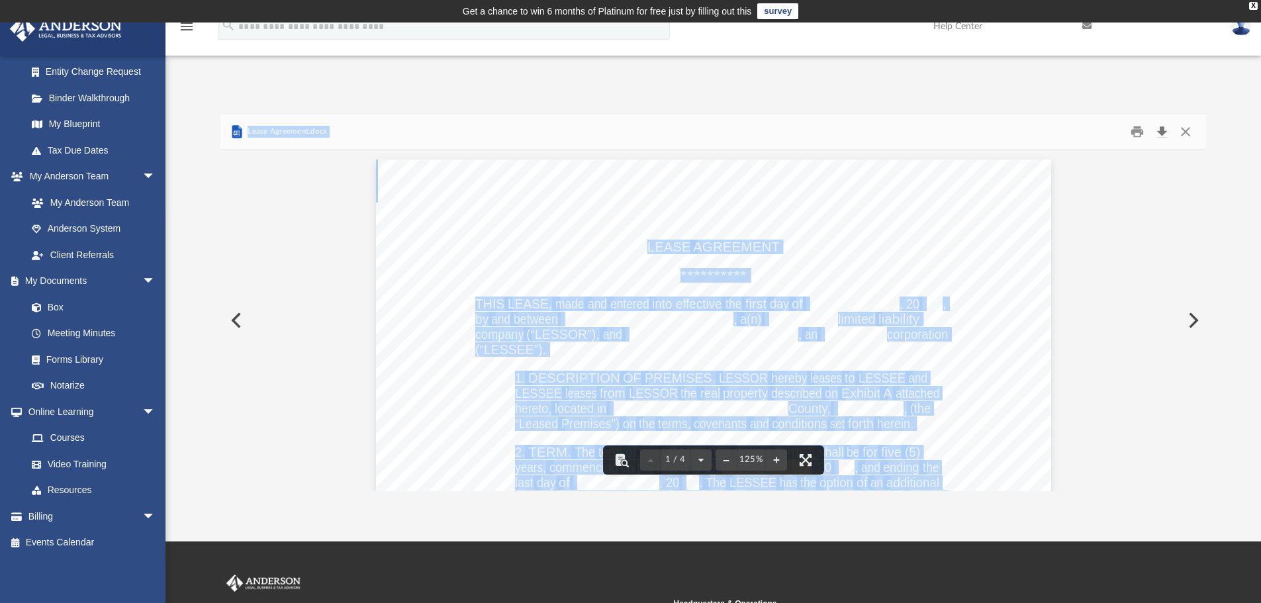
click at [1163, 130] on button "Download" at bounding box center [1162, 132] width 24 height 21
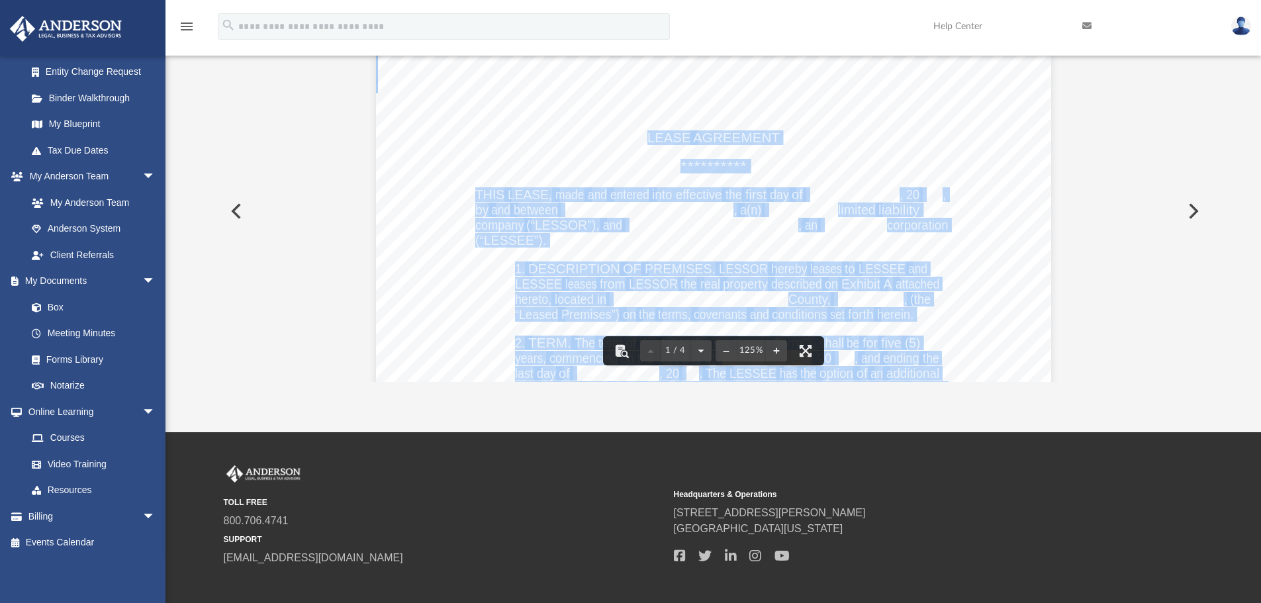
scroll to position [0, 0]
